Goal: Task Accomplishment & Management: Use online tool/utility

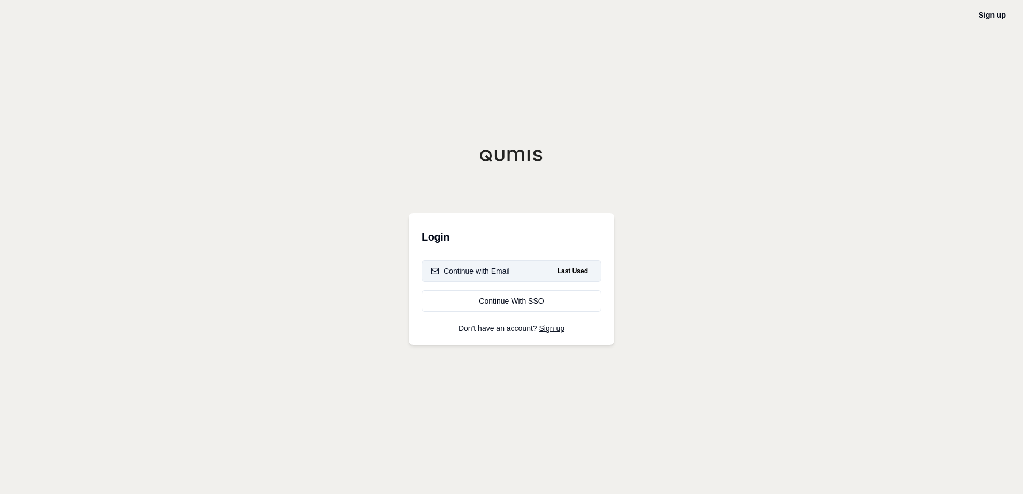
click at [517, 272] on button "Continue with Email Last Used" at bounding box center [511, 270] width 180 height 21
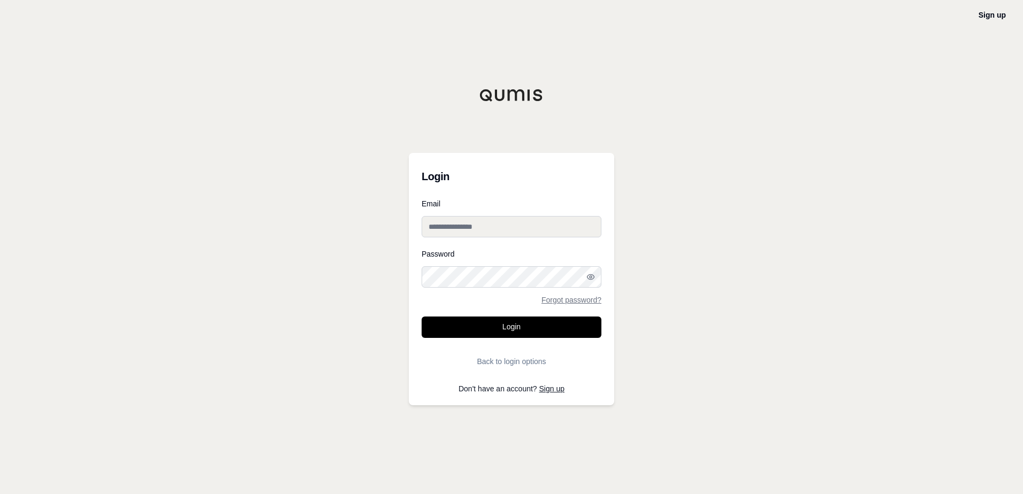
type input "**********"
click at [511, 318] on button "Login" at bounding box center [511, 327] width 180 height 21
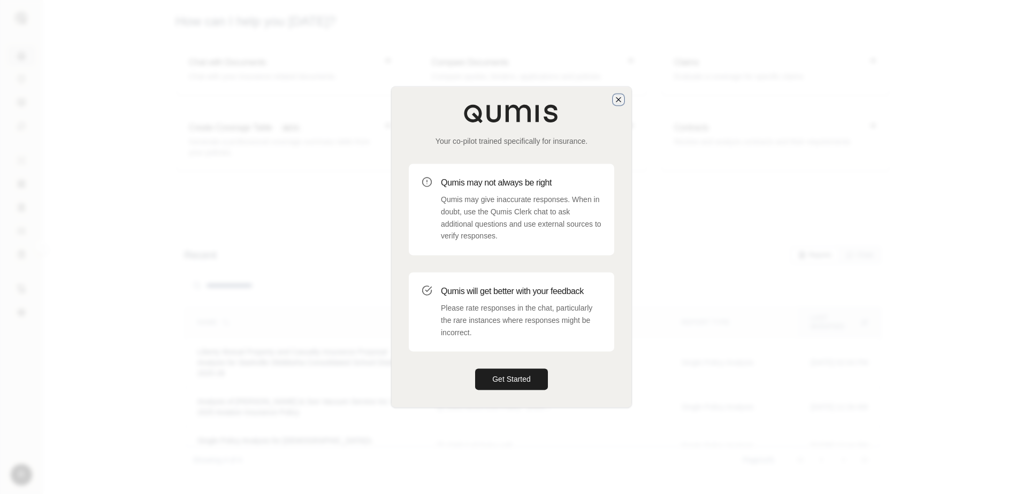
click at [620, 102] on icon "button" at bounding box center [618, 99] width 9 height 9
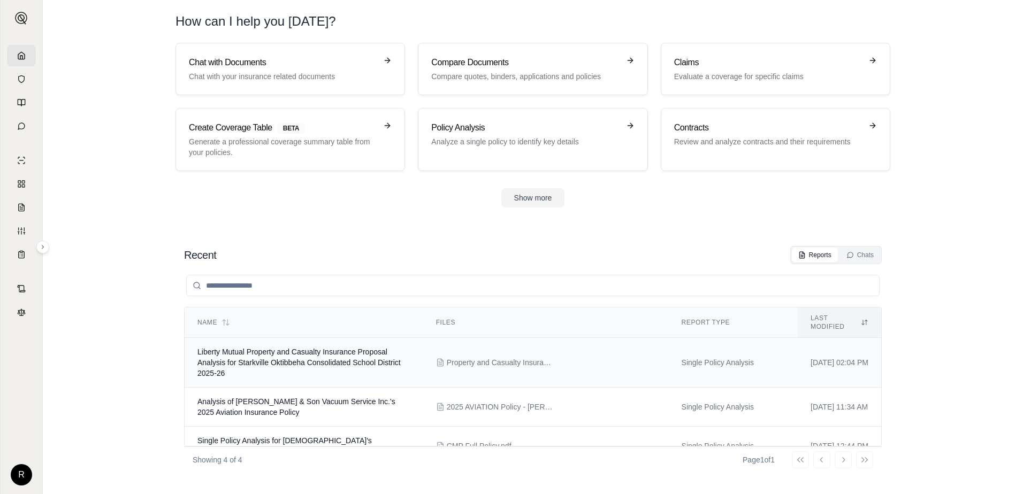
click at [384, 351] on td "Liberty Mutual Property and Casualty Insurance Proposal Analysis for Starkville…" at bounding box center [304, 363] width 239 height 50
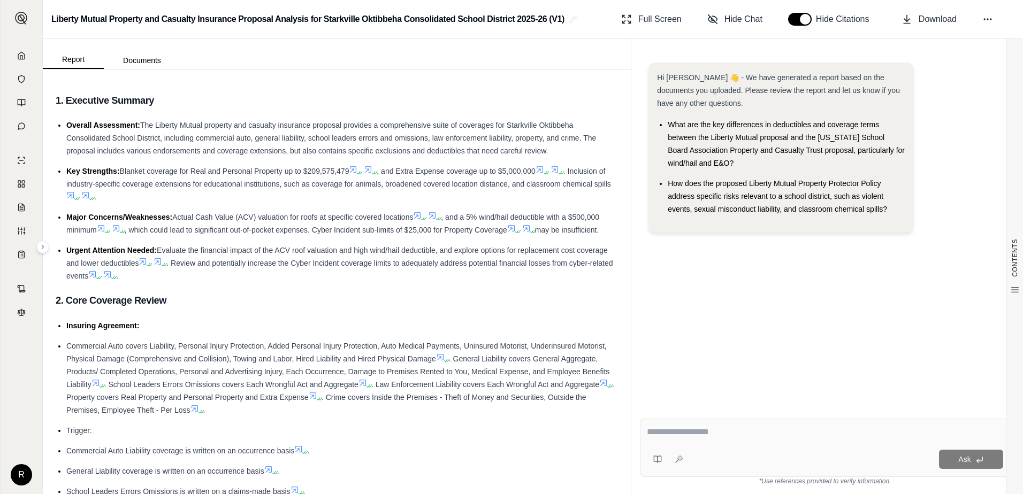
click at [708, 427] on textarea at bounding box center [825, 432] width 356 height 13
type textarea "**********"
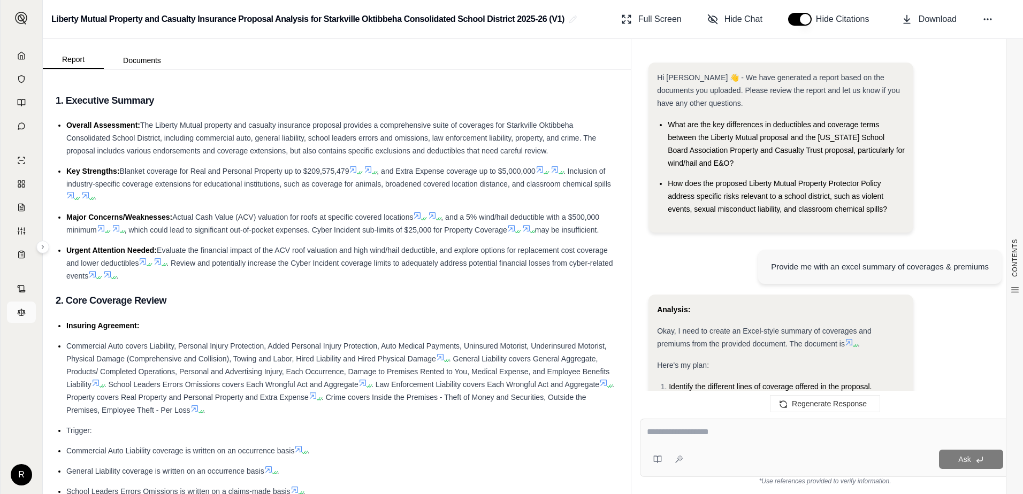
scroll to position [546, 0]
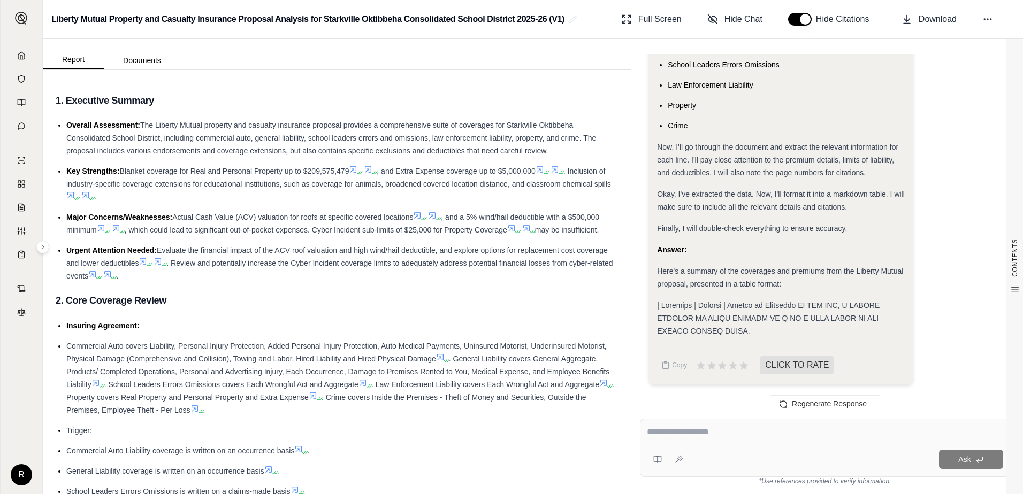
click at [707, 435] on textarea at bounding box center [825, 432] width 356 height 13
type textarea "**********"
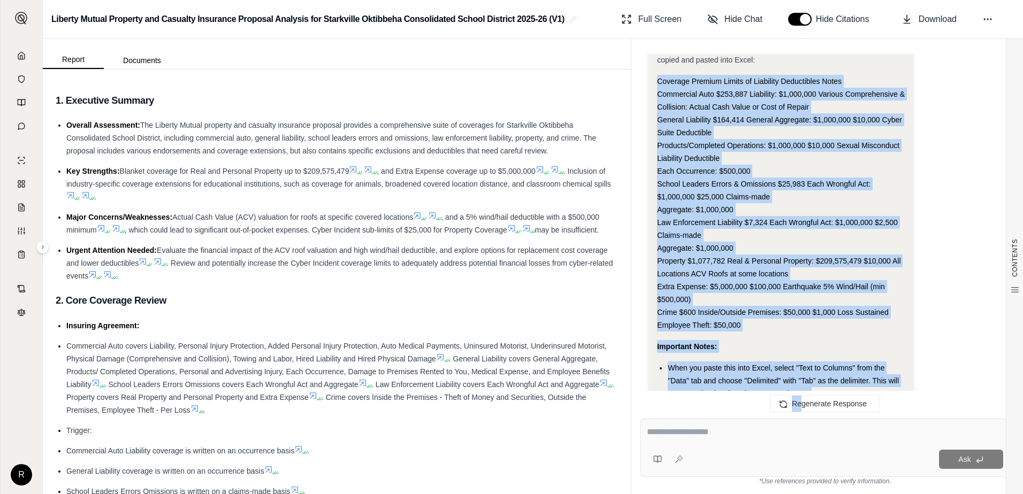
scroll to position [1475, 0]
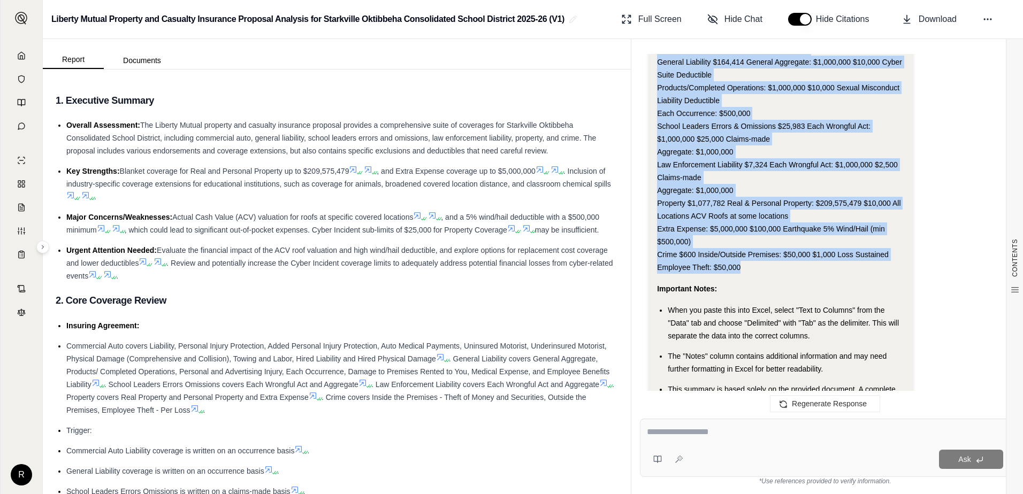
drag, startPoint x: 657, startPoint y: 155, endPoint x: 804, endPoint y: 267, distance: 184.8
click at [804, 267] on div "Coverage Premium Limits of Liability Deductibles Notes Commercial Auto $253,887…" at bounding box center [781, 145] width 248 height 257
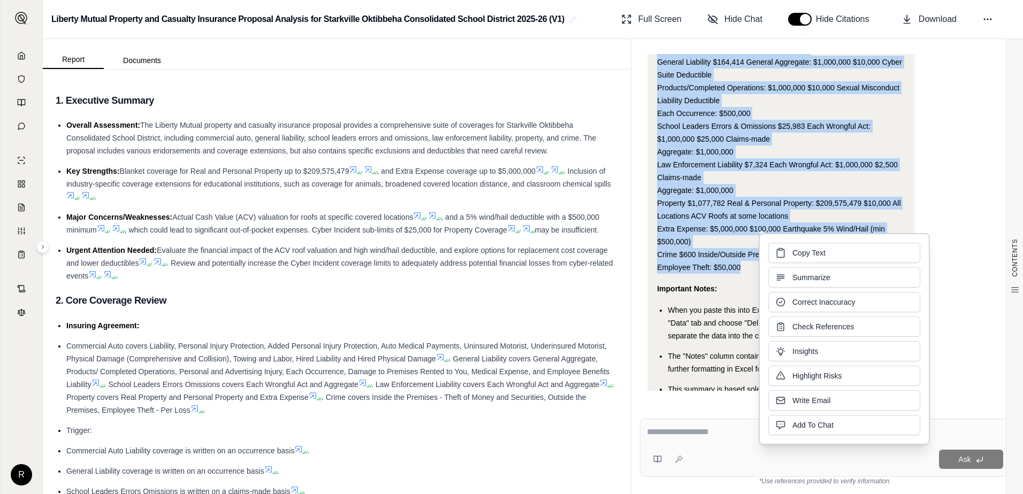
copy div "Coverage Premium Limits of Liability Deductibles Notes Commercial Auto $253,887…"
click at [716, 234] on div "Coverage Premium Limits of Liability Deductibles Notes Commercial Auto $253,887…" at bounding box center [781, 145] width 248 height 257
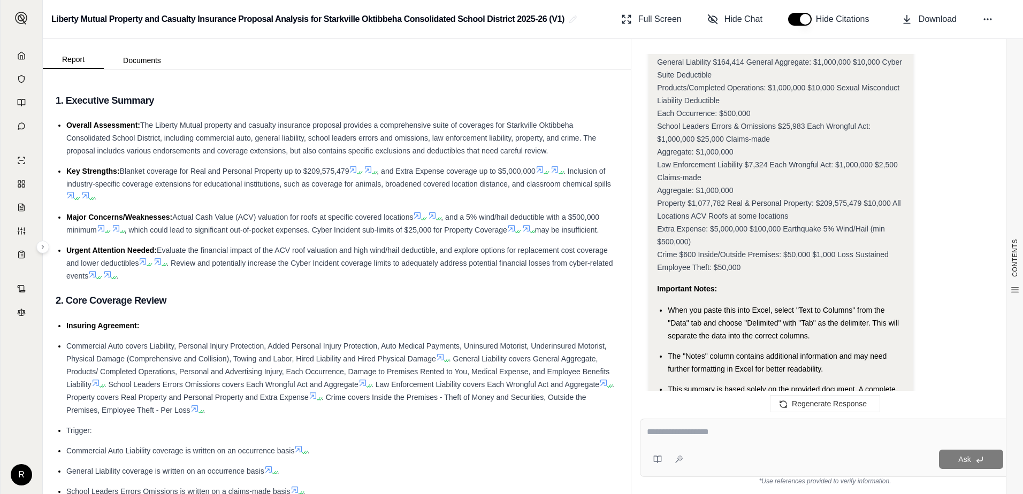
click at [829, 172] on div "Coverage Premium Limits of Liability Deductibles Notes Commercial Auto $253,887…" at bounding box center [781, 145] width 248 height 257
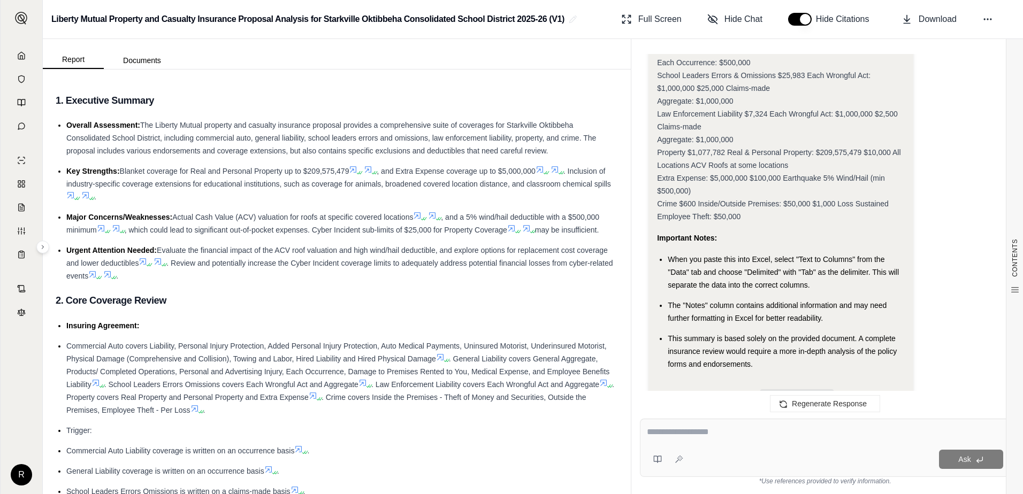
scroll to position [1528, 0]
